Goal: Transaction & Acquisition: Purchase product/service

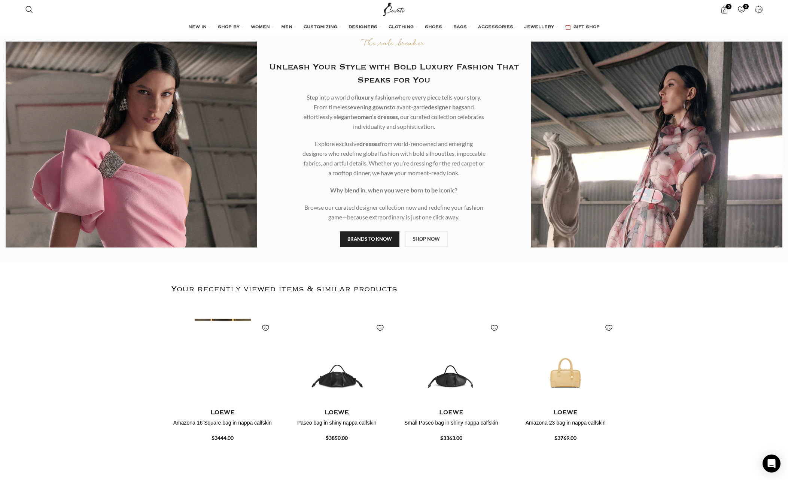
click at [215, 382] on img "1 / 4" at bounding box center [222, 361] width 106 height 93
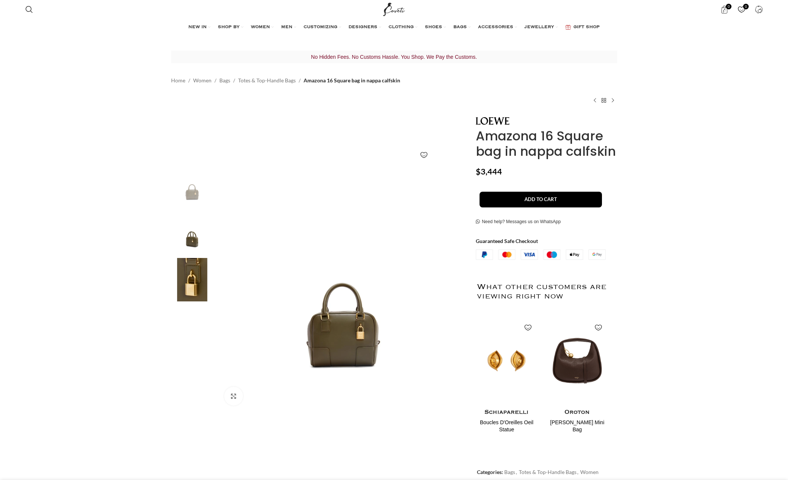
click at [193, 240] on img at bounding box center [192, 233] width 46 height 44
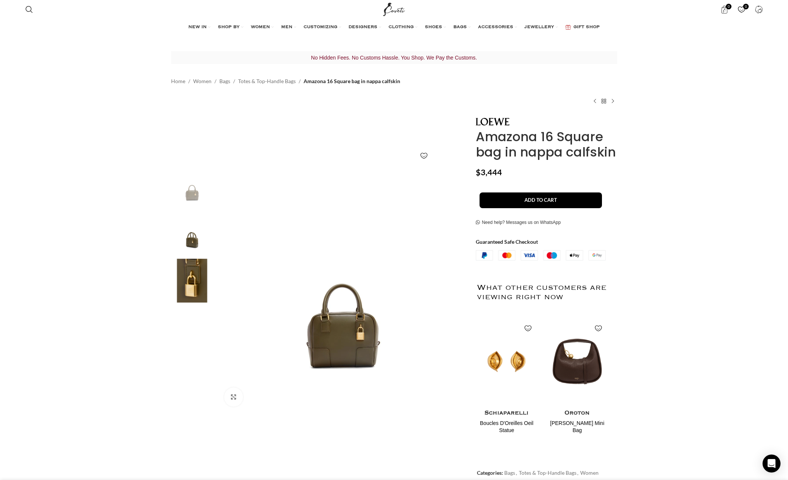
click at [189, 242] on img "2 / 3" at bounding box center [192, 233] width 46 height 44
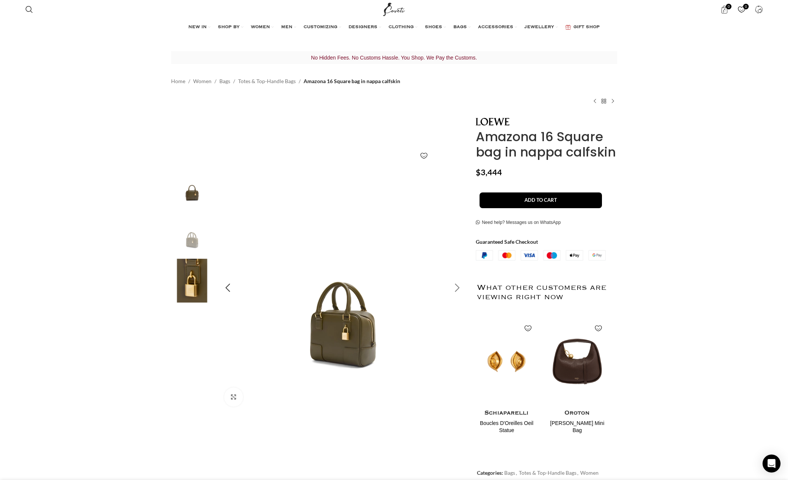
click at [458, 287] on div "Next slide" at bounding box center [457, 288] width 19 height 19
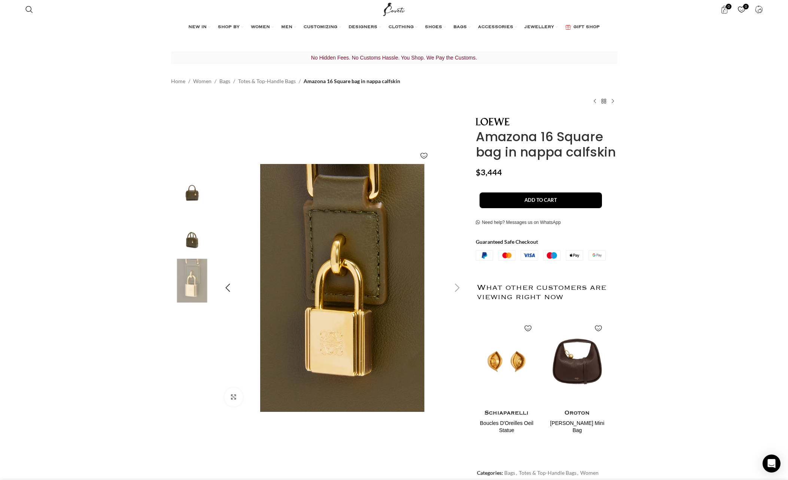
click at [461, 287] on div "Next slide" at bounding box center [457, 288] width 19 height 19
click at [457, 288] on div "Next slide" at bounding box center [457, 288] width 19 height 19
click at [200, 185] on img "1 / 3" at bounding box center [192, 186] width 46 height 44
